Goal: Task Accomplishment & Management: Complete application form

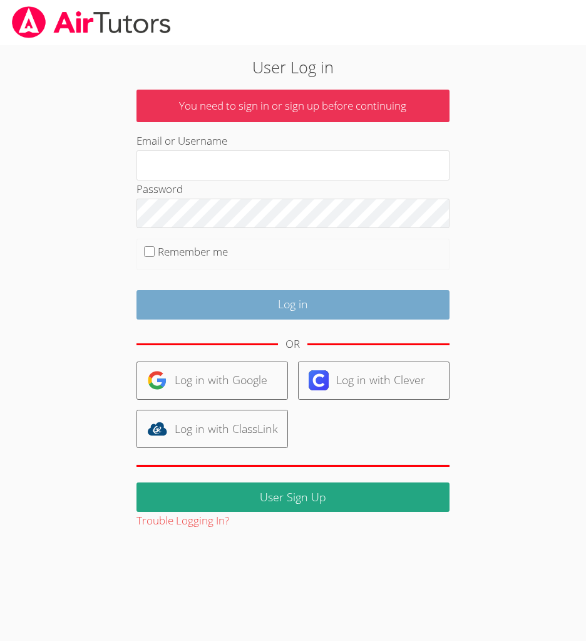
type input "heatherbshaffer@gmail.com"
click at [360, 307] on input "Log in" at bounding box center [293, 304] width 313 height 29
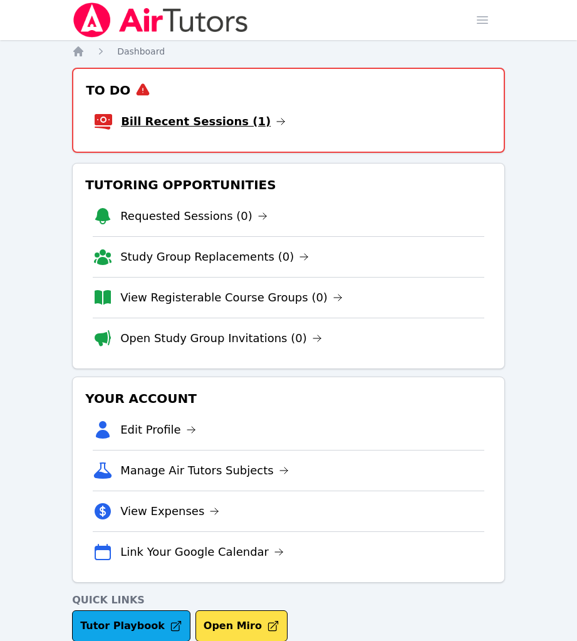
click at [200, 123] on link "Bill Recent Sessions (1)" at bounding box center [203, 122] width 165 height 18
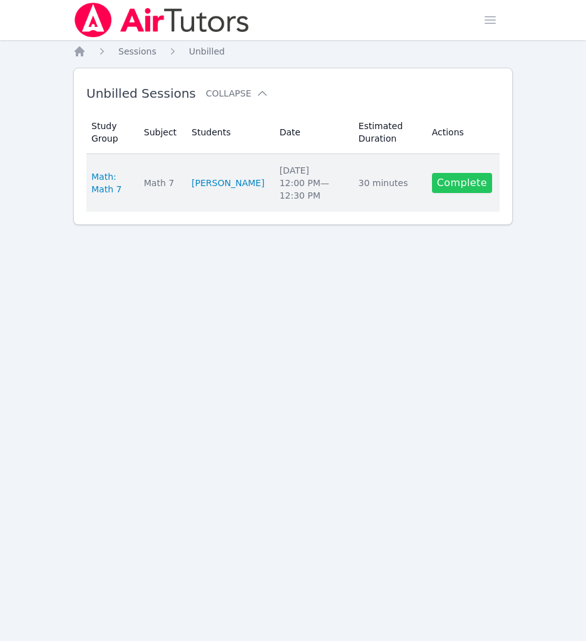
click at [463, 183] on link "Complete" at bounding box center [462, 183] width 60 height 20
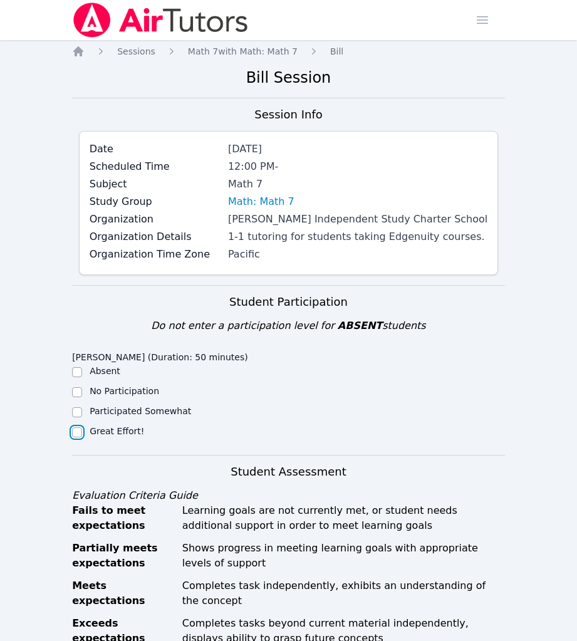
click at [80, 434] on input "Great Effort!" at bounding box center [77, 432] width 10 height 10
checkbox input "true"
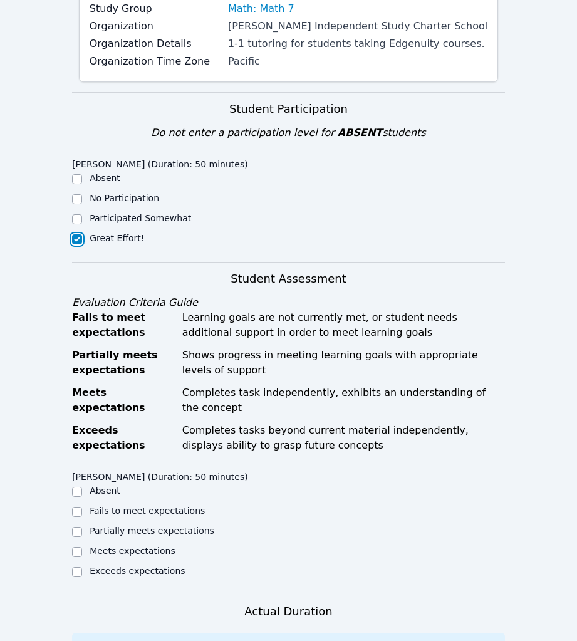
scroll to position [251, 0]
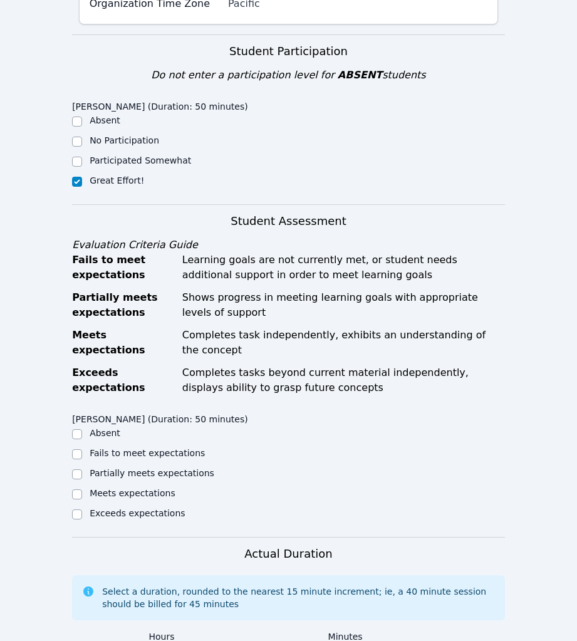
click at [86, 467] on div "Partially meets expectations" at bounding box center [180, 474] width 216 height 15
click at [78, 469] on input "Partially meets expectations" at bounding box center [77, 474] width 10 height 10
checkbox input "true"
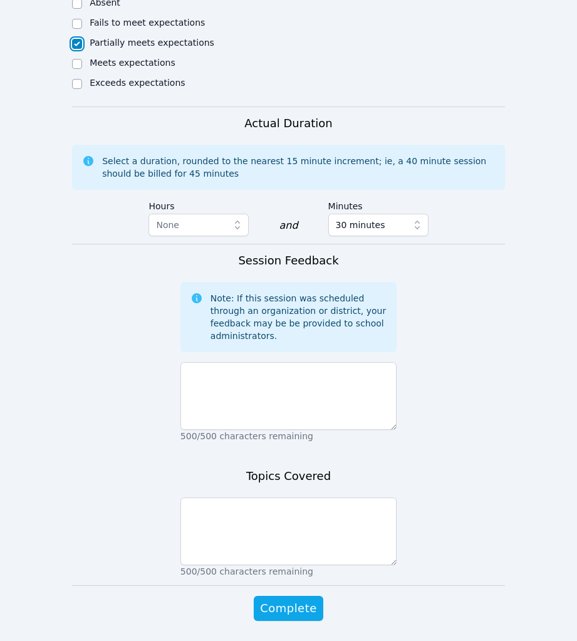
scroll to position [706, 0]
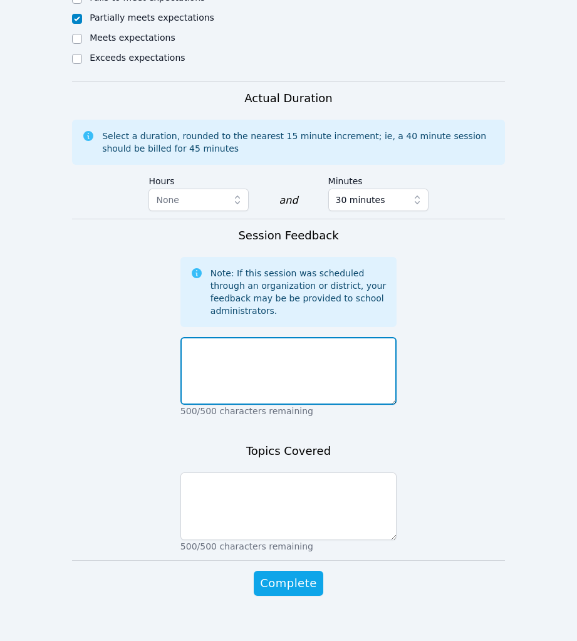
click at [239, 340] on textarea at bounding box center [288, 371] width 216 height 68
type textarea "s"
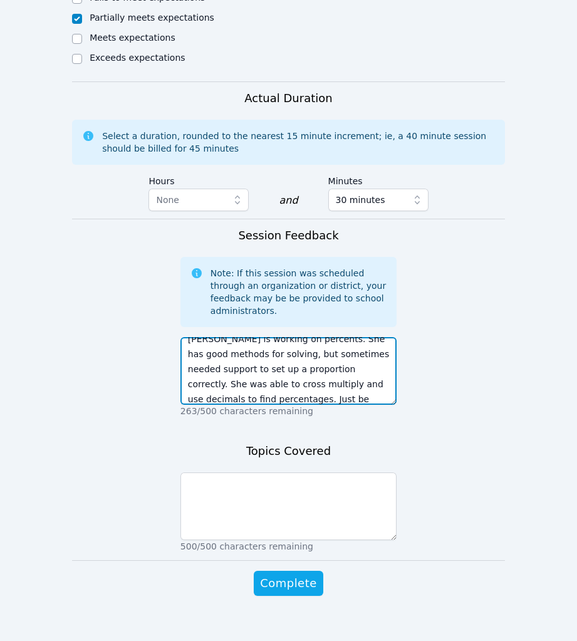
scroll to position [24, 0]
type textarea "[PERSON_NAME] is working on percents. She has good methods for solving, but som…"
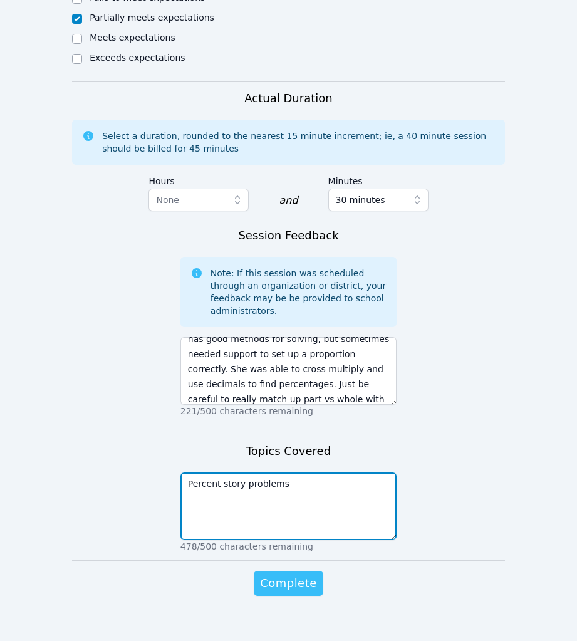
type textarea "Percent story problems"
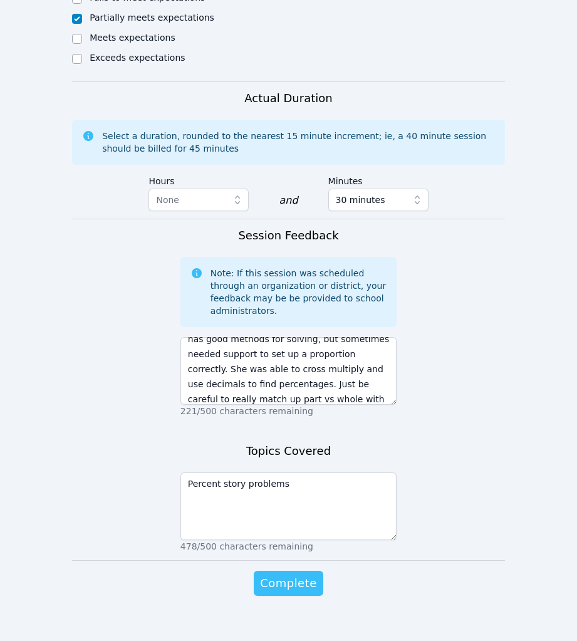
click at [308, 578] on button "Complete" at bounding box center [288, 583] width 69 height 25
